Goal: Navigation & Orientation: Find specific page/section

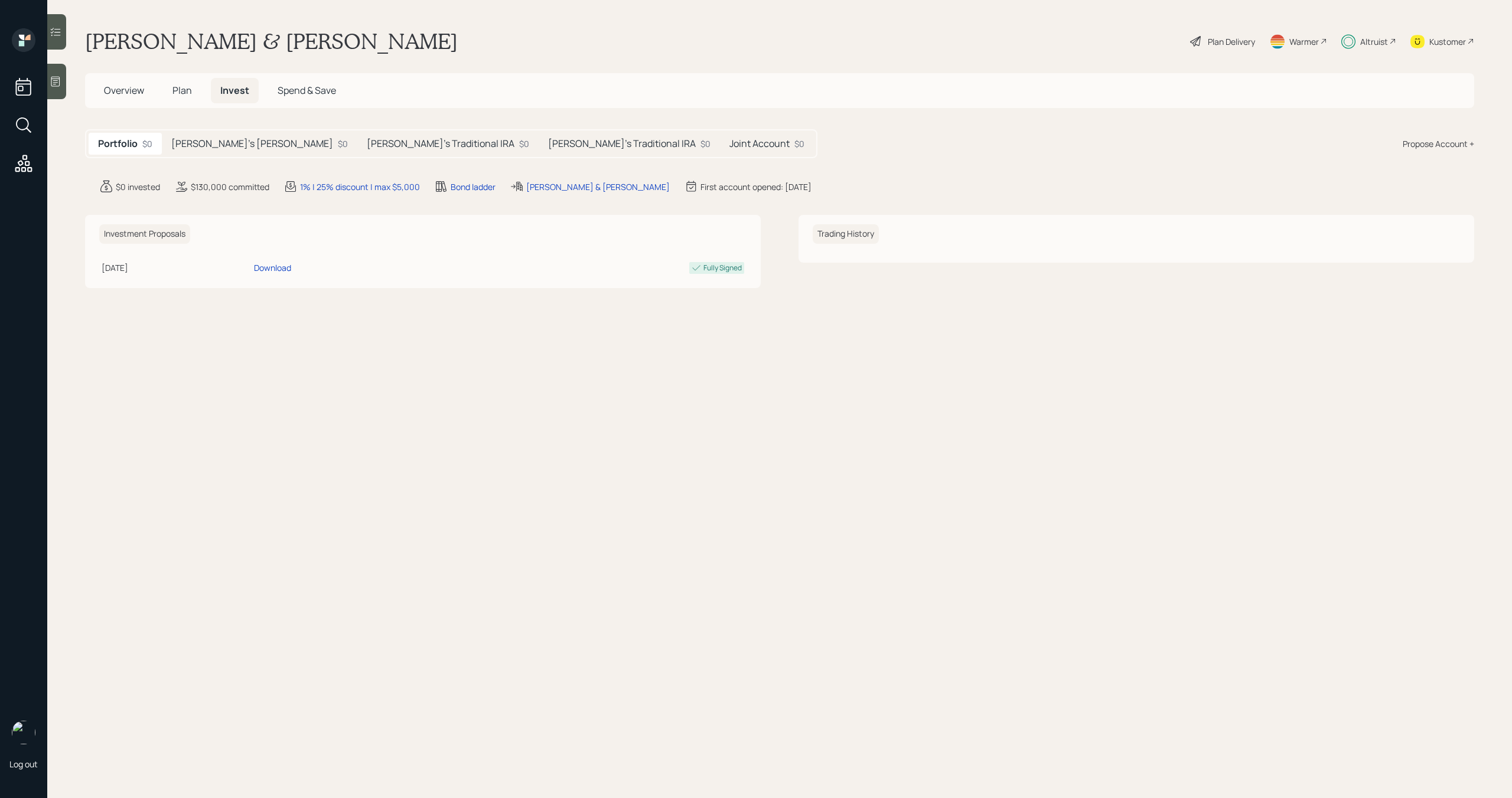
click at [1365, 45] on div "Altruist" at bounding box center [1374, 41] width 28 height 13
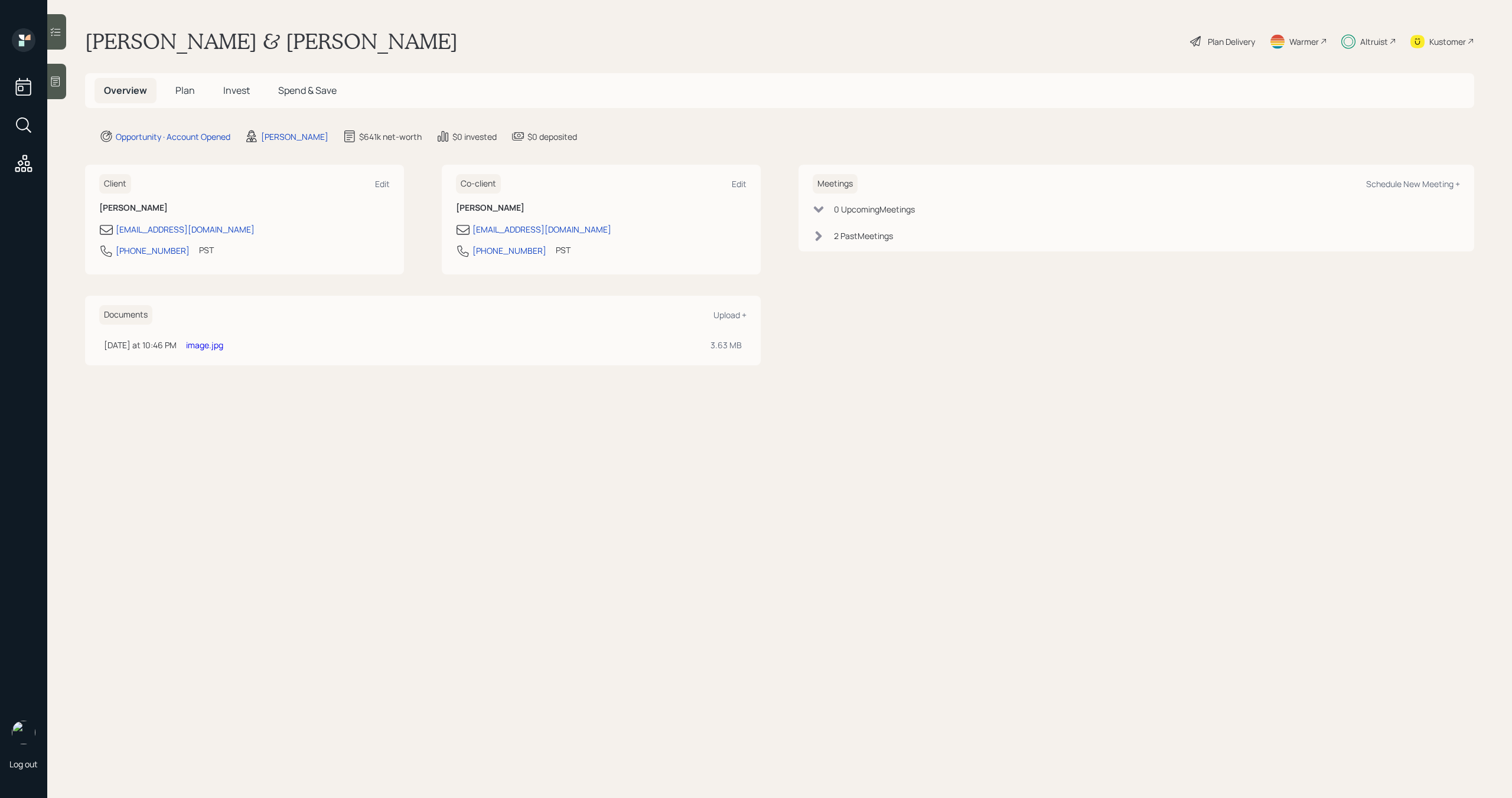
click at [1364, 43] on div "Altruist" at bounding box center [1374, 41] width 28 height 13
